Goal: Consume media (video, audio)

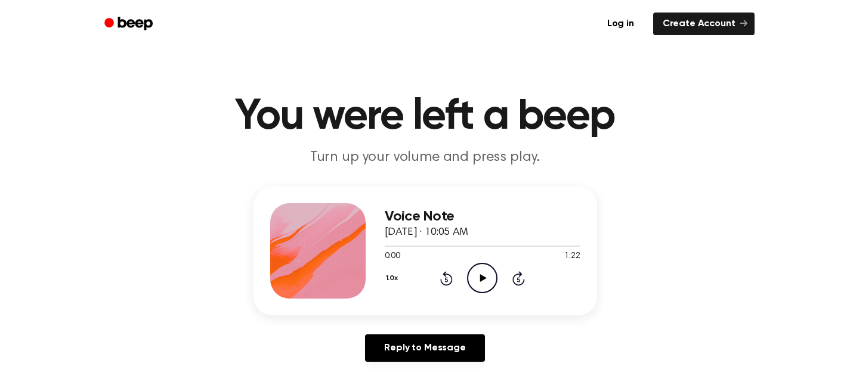
click at [464, 271] on div "1.0x Rewind 5 seconds Play Audio Skip 5 seconds" at bounding box center [483, 278] width 196 height 30
click at [478, 266] on icon "Play Audio" at bounding box center [482, 278] width 30 height 30
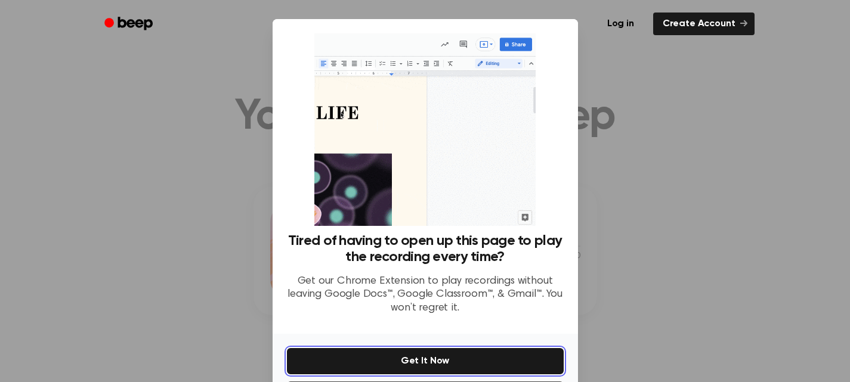
click at [424, 361] on button "Get It Now" at bounding box center [425, 361] width 277 height 26
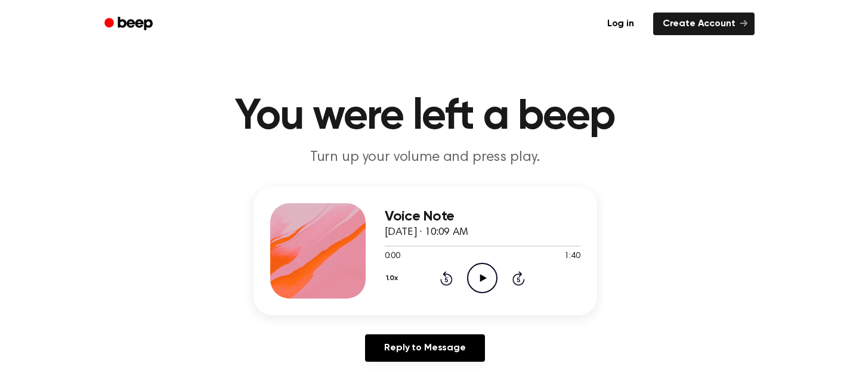
click at [480, 273] on icon "Play Audio" at bounding box center [482, 278] width 30 height 30
click at [490, 274] on icon "Pause Audio" at bounding box center [482, 278] width 30 height 30
click at [482, 271] on icon "Play Audio" at bounding box center [482, 278] width 30 height 30
